Goal: Book appointment/travel/reservation

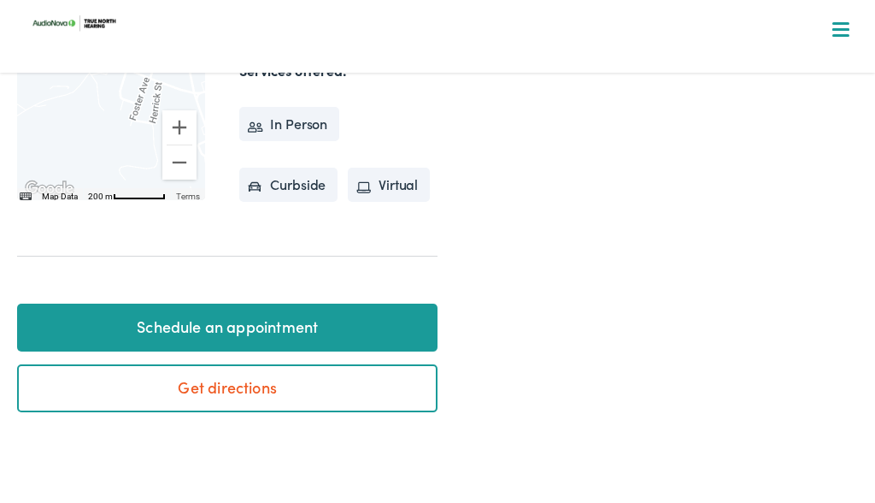
scroll to position [587, 0]
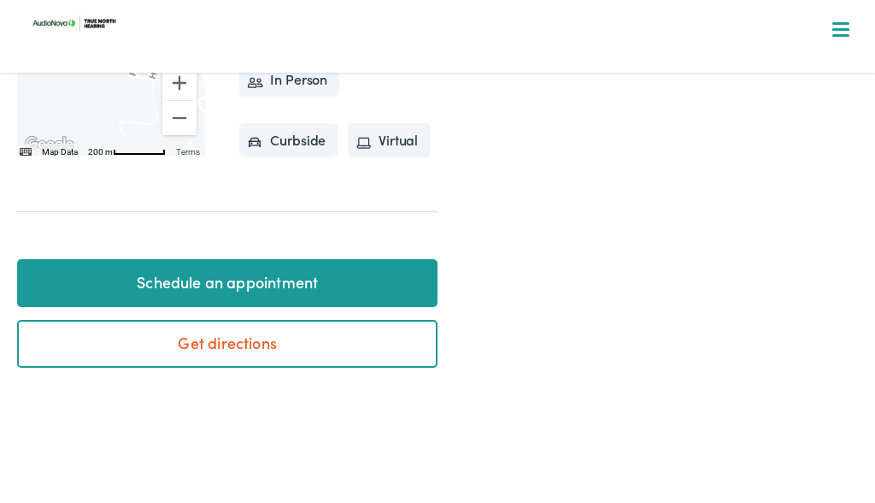
click at [250, 307] on link "Schedule an appointment" at bounding box center [227, 283] width 420 height 48
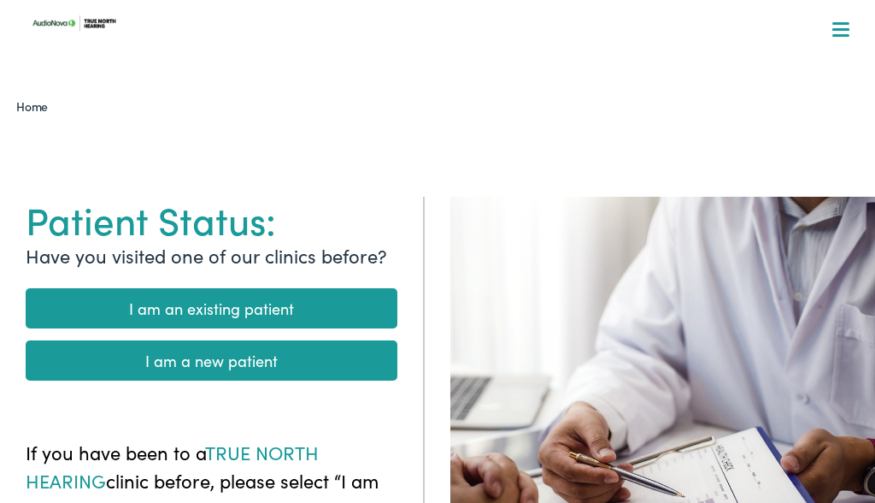
click at [246, 309] on link "I am an existing patient" at bounding box center [212, 308] width 372 height 40
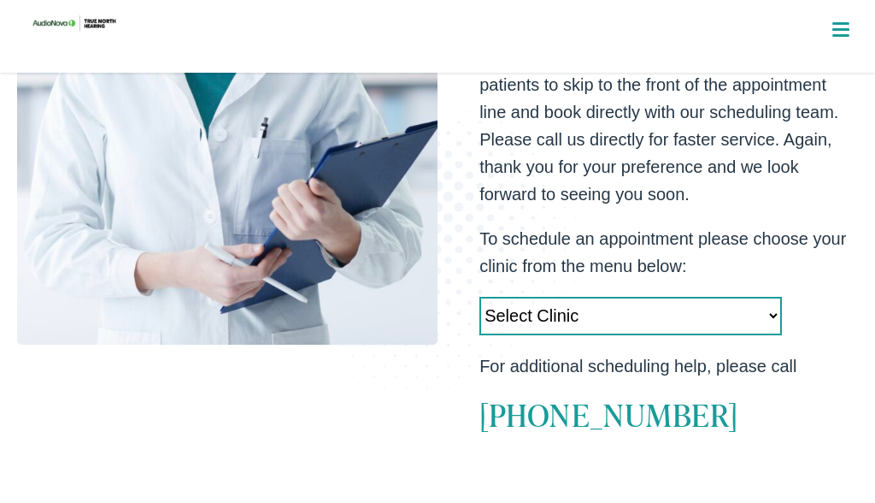
scroll to position [368, 0]
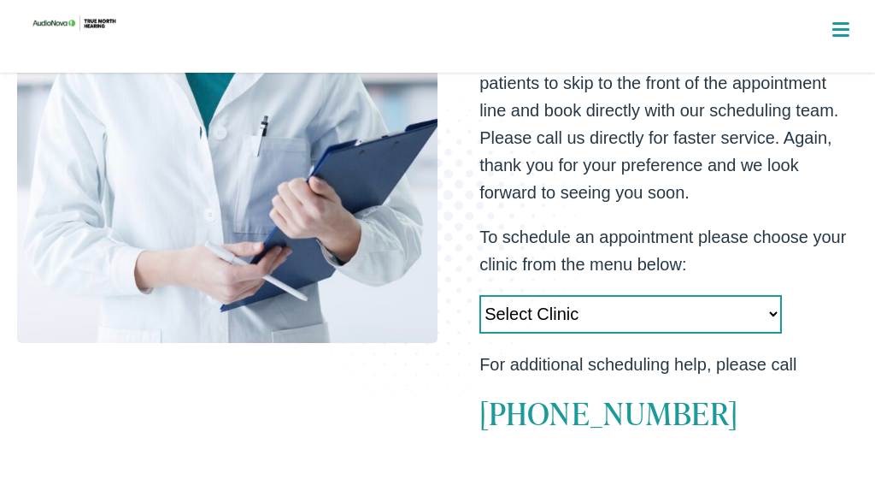
select select "[URL][DOMAIN_NAME]"
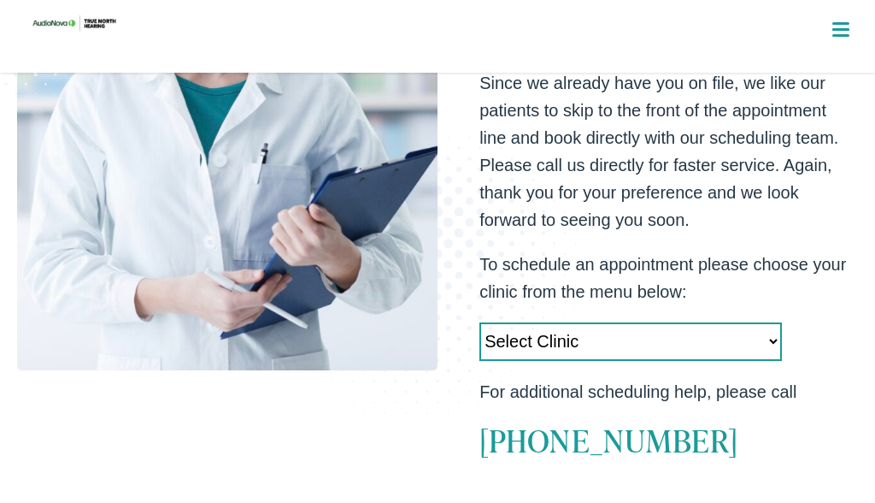
scroll to position [340, 0]
